Goal: Task Accomplishment & Management: Manage account settings

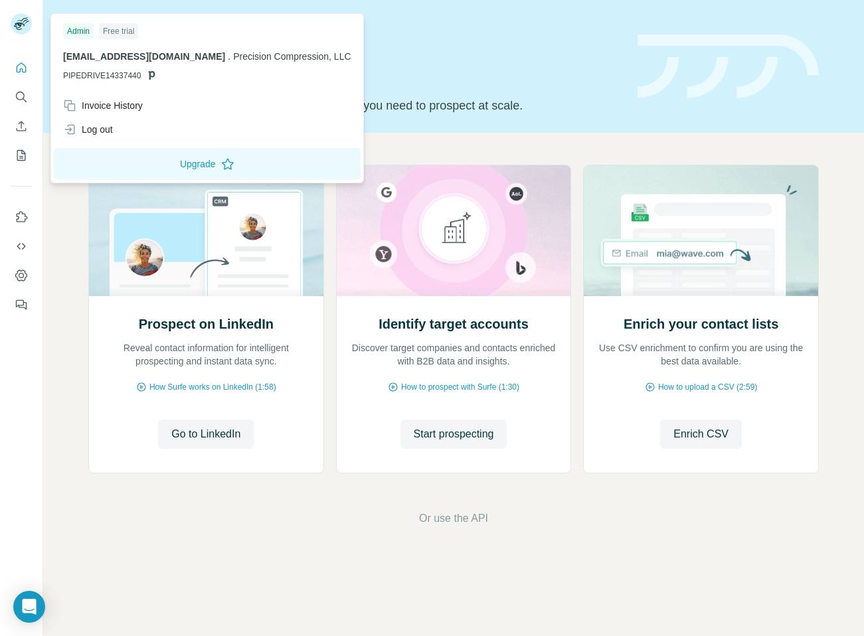
click at [23, 19] on rect at bounding box center [21, 23] width 21 height 21
click at [105, 132] on div "Log out" at bounding box center [88, 129] width 50 height 13
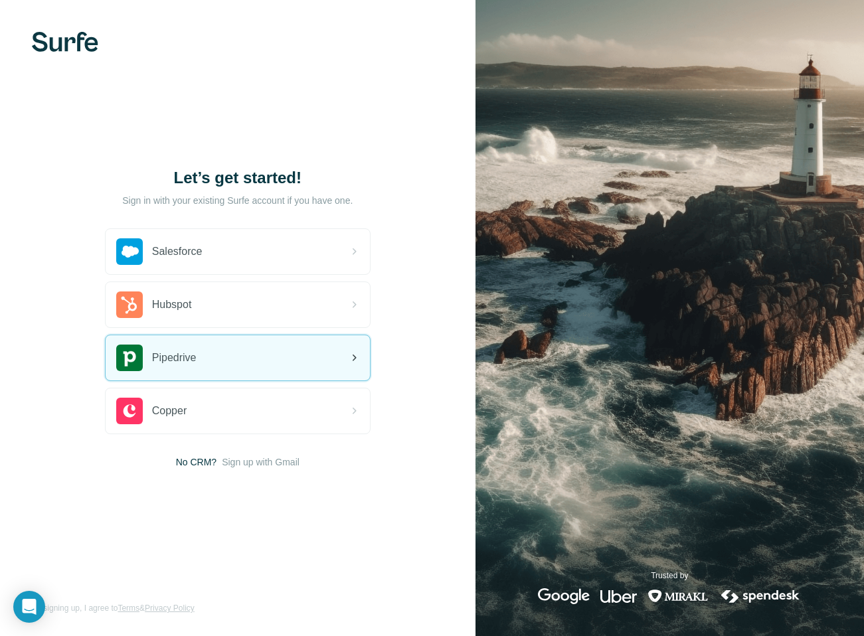
click at [264, 363] on div "Pipedrive" at bounding box center [238, 357] width 264 height 45
